Goal: Navigation & Orientation: Find specific page/section

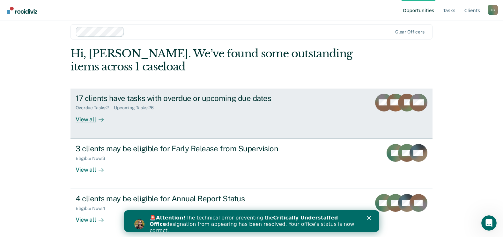
scroll to position [8, 0]
